Goal: Navigation & Orientation: Go to known website

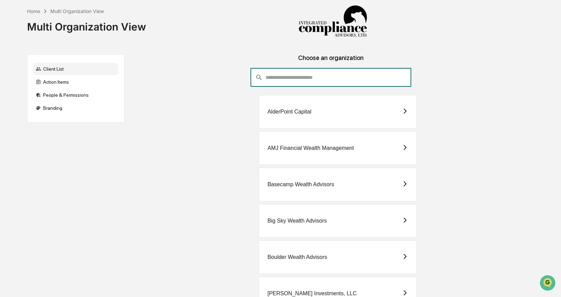
click at [346, 76] on input "consultant-dashboard__filter-organizations-search-bar" at bounding box center [339, 77] width 146 height 18
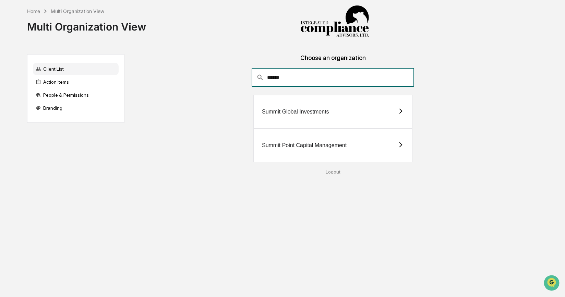
type input "******"
click at [314, 143] on div "Summit Point Capital Management" at bounding box center [304, 145] width 85 height 6
